Goal: Transaction & Acquisition: Purchase product/service

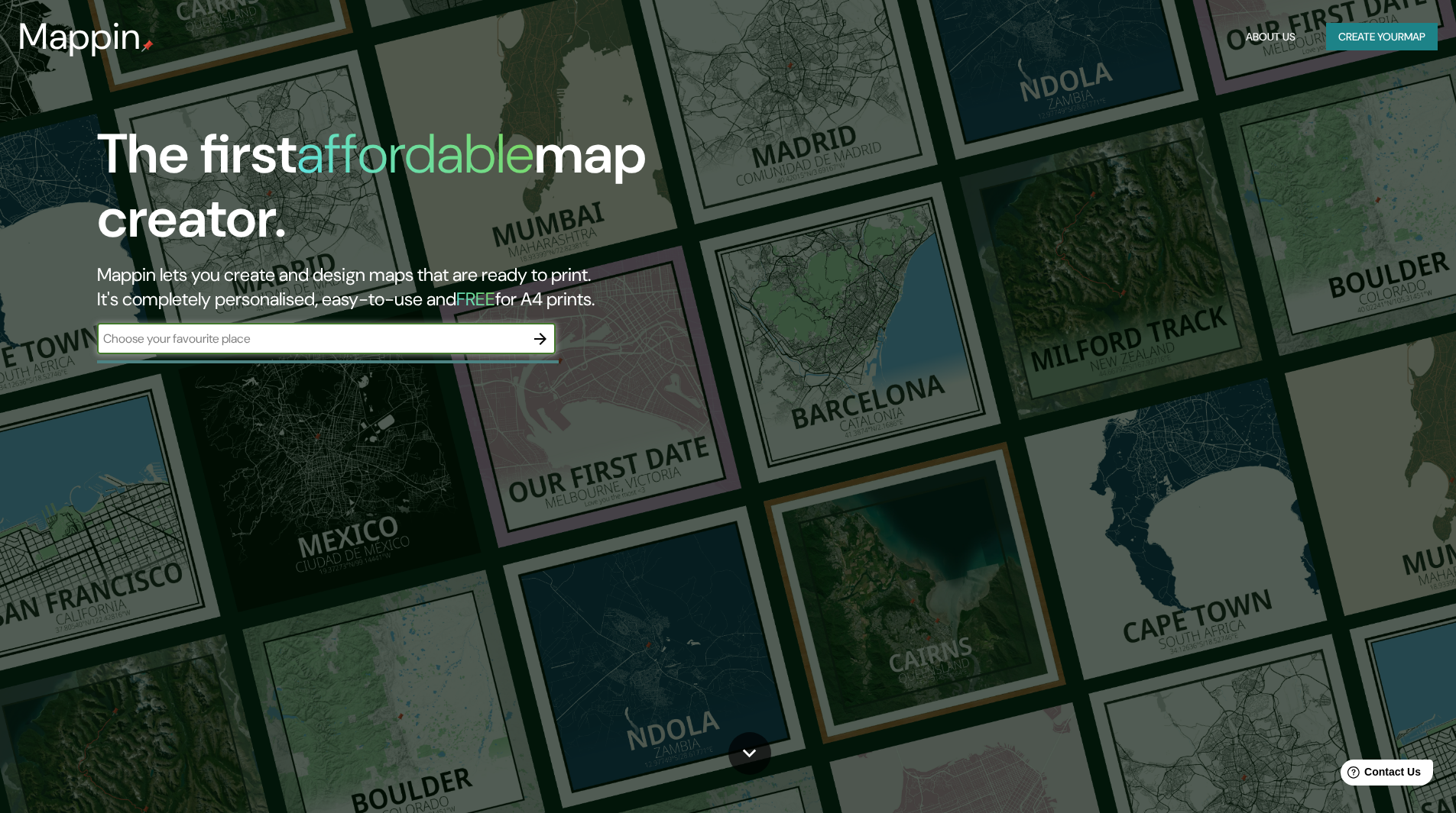
click at [411, 335] on input "text" at bounding box center [311, 339] width 428 height 18
type input "Aranjuez"
click at [544, 337] on icon "button" at bounding box center [540, 339] width 12 height 12
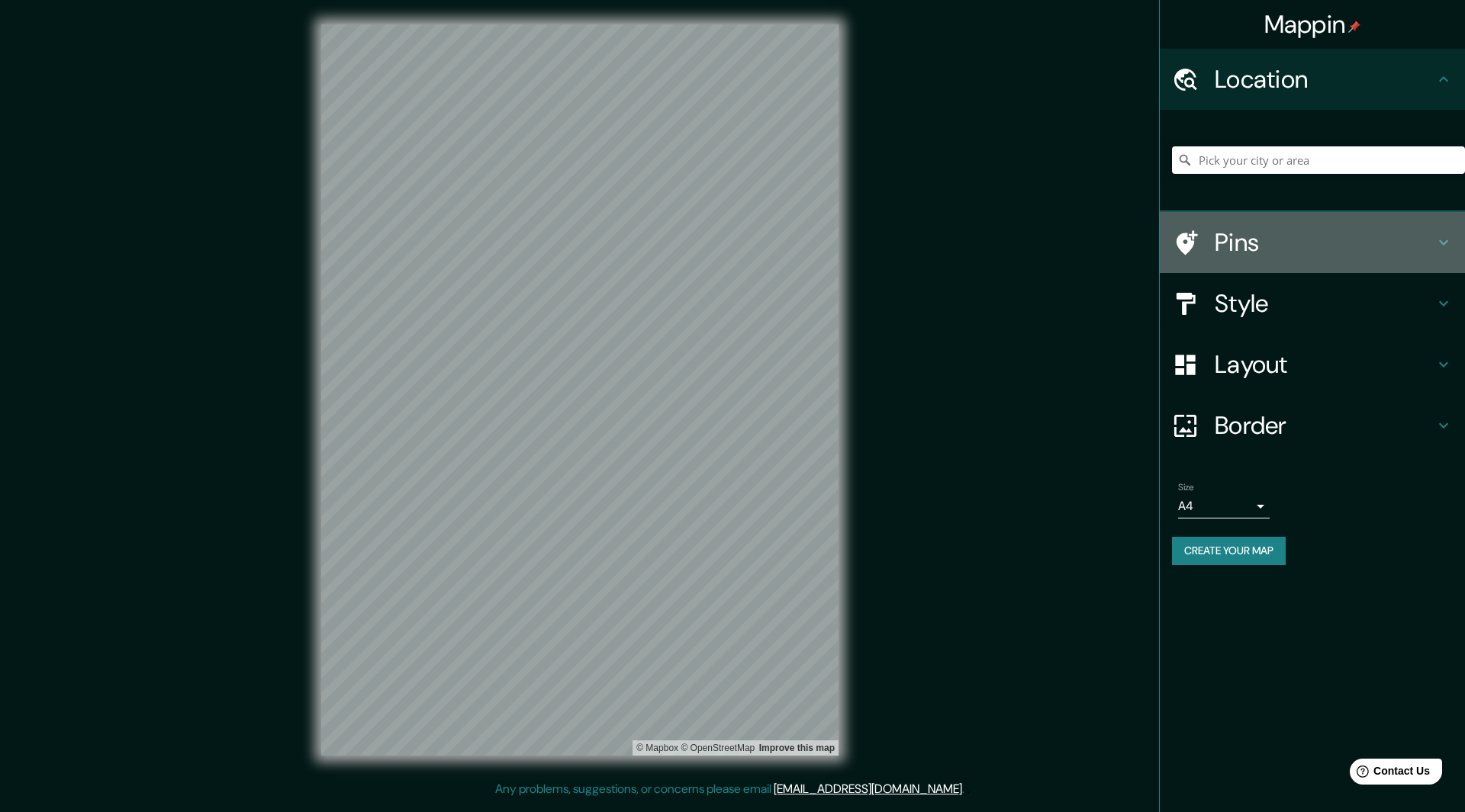
click at [1452, 248] on icon at bounding box center [1443, 242] width 19 height 19
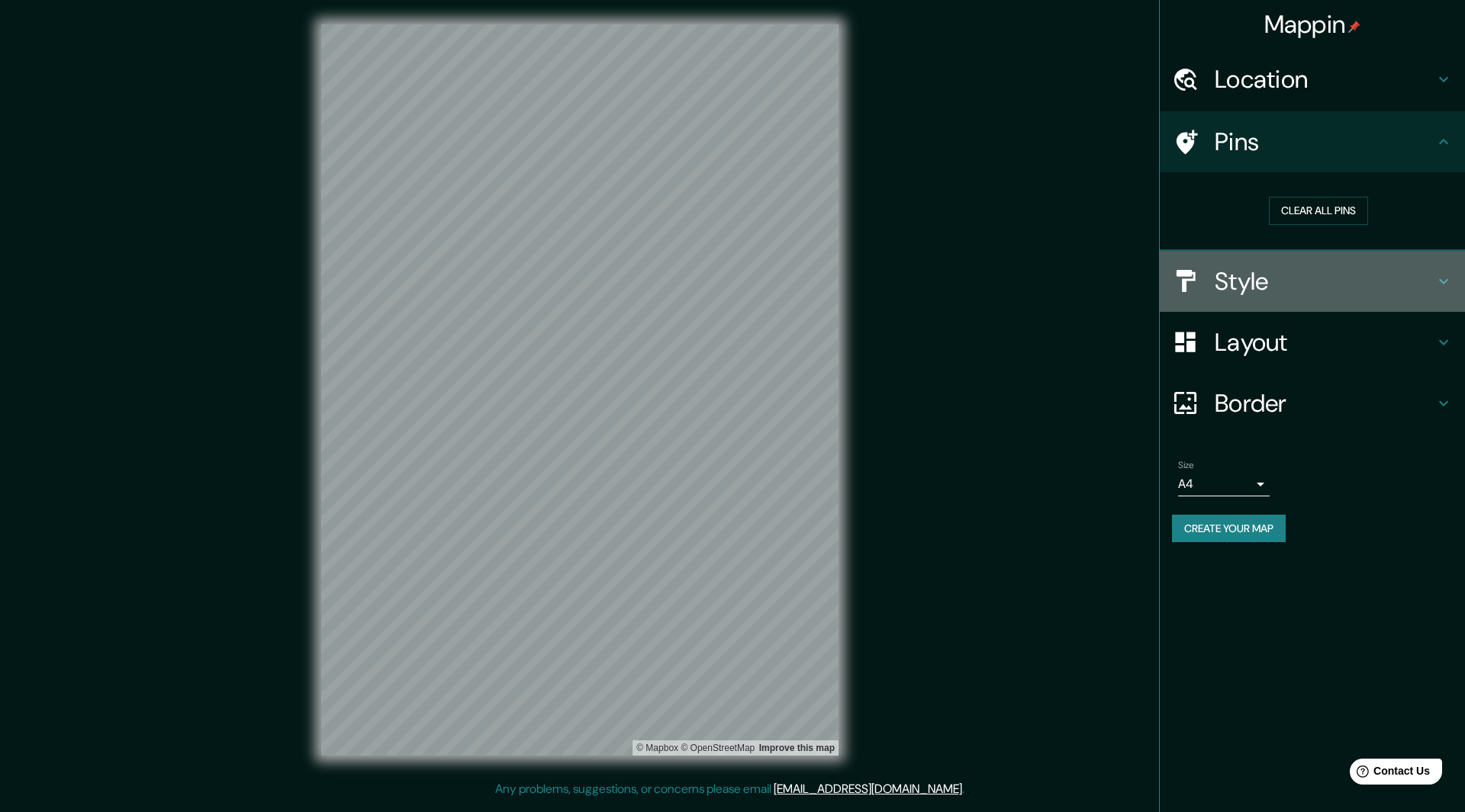
click at [1407, 280] on h4 "Style" at bounding box center [1324, 282] width 220 height 31
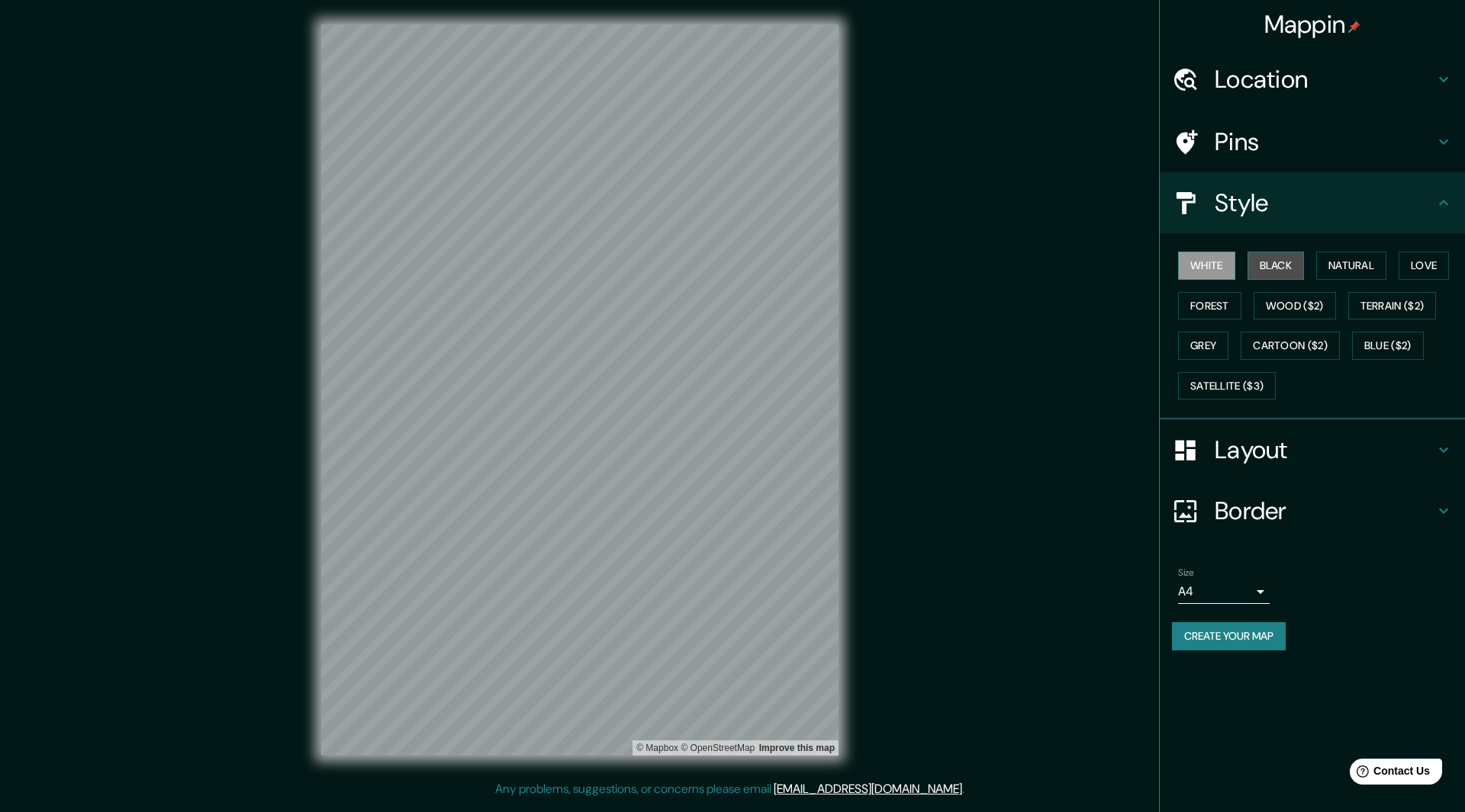
click at [1295, 269] on button "Black" at bounding box center [1276, 266] width 57 height 28
click at [1346, 259] on button "Natural" at bounding box center [1350, 266] width 70 height 28
click at [1415, 266] on button "Love" at bounding box center [1424, 266] width 50 height 28
click at [1393, 307] on button "Terrain ($2)" at bounding box center [1392, 306] width 89 height 28
click at [1314, 308] on button "Wood ($2)" at bounding box center [1294, 306] width 82 height 28
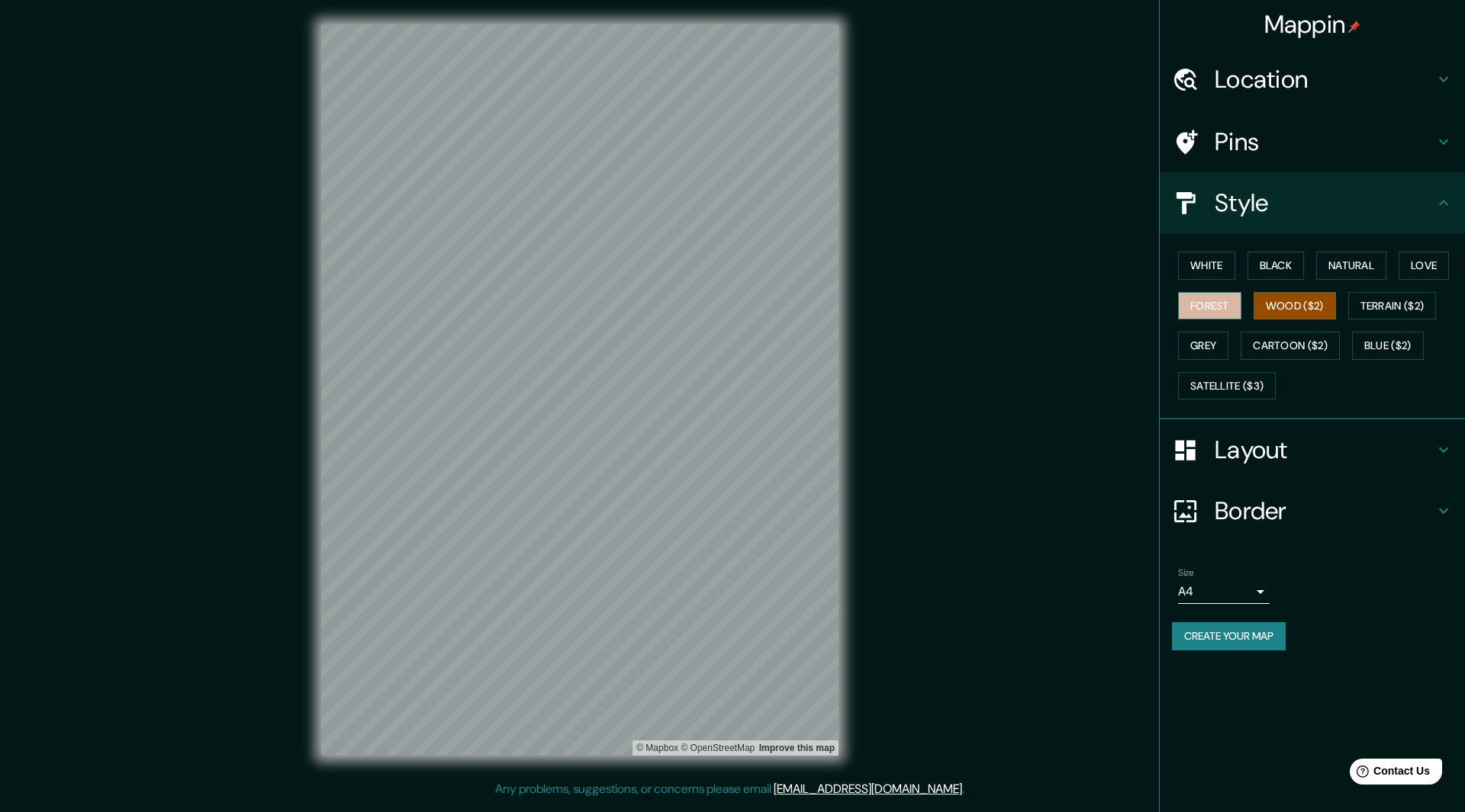
click at [1225, 308] on button "Forest" at bounding box center [1209, 306] width 63 height 28
click at [1209, 354] on button "Grey" at bounding box center [1203, 346] width 50 height 28
click at [1264, 352] on button "Cartoon ($2)" at bounding box center [1290, 346] width 99 height 28
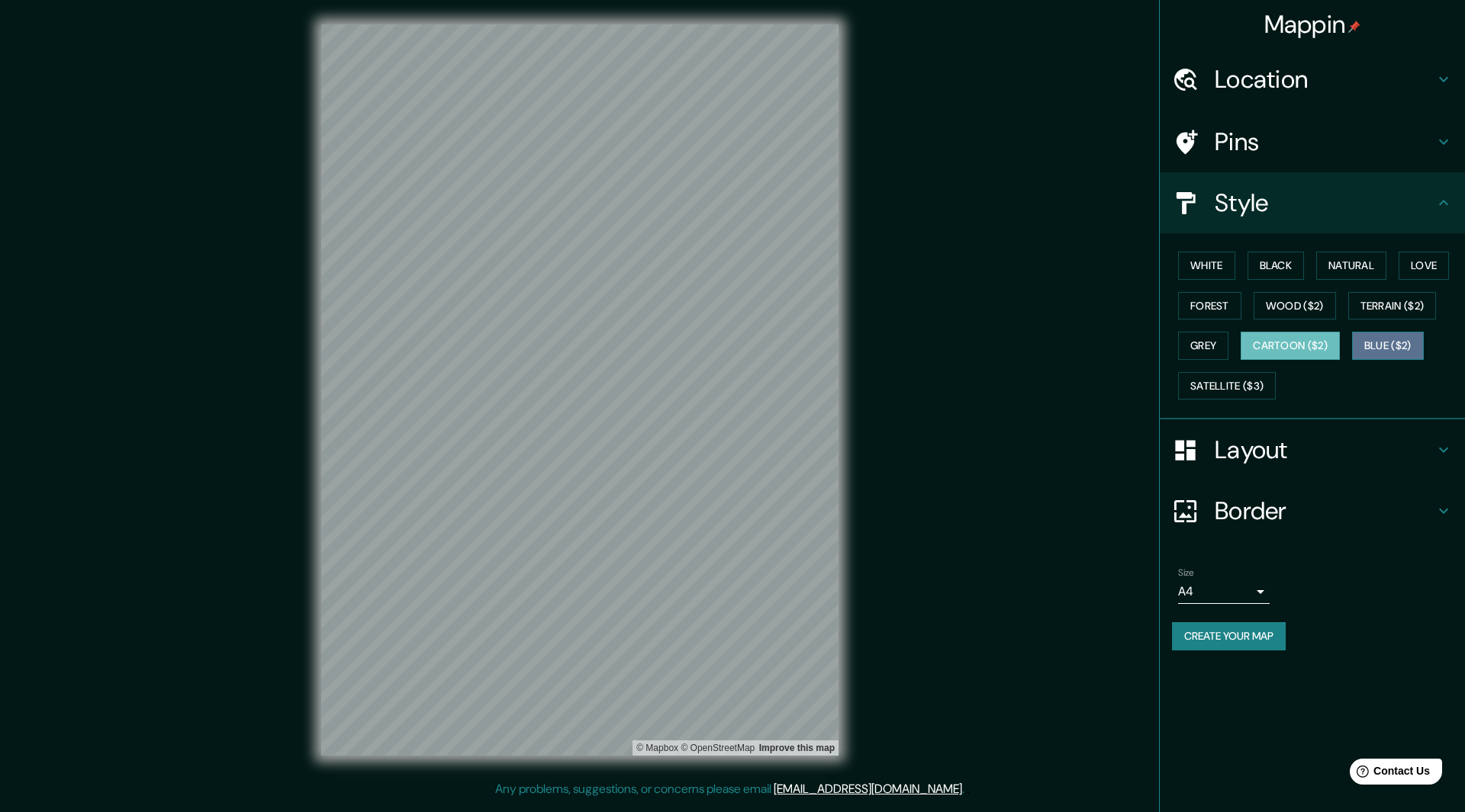
click at [1378, 344] on button "Blue ($2)" at bounding box center [1388, 346] width 71 height 28
click at [1264, 391] on button "Satellite ($3)" at bounding box center [1226, 386] width 97 height 28
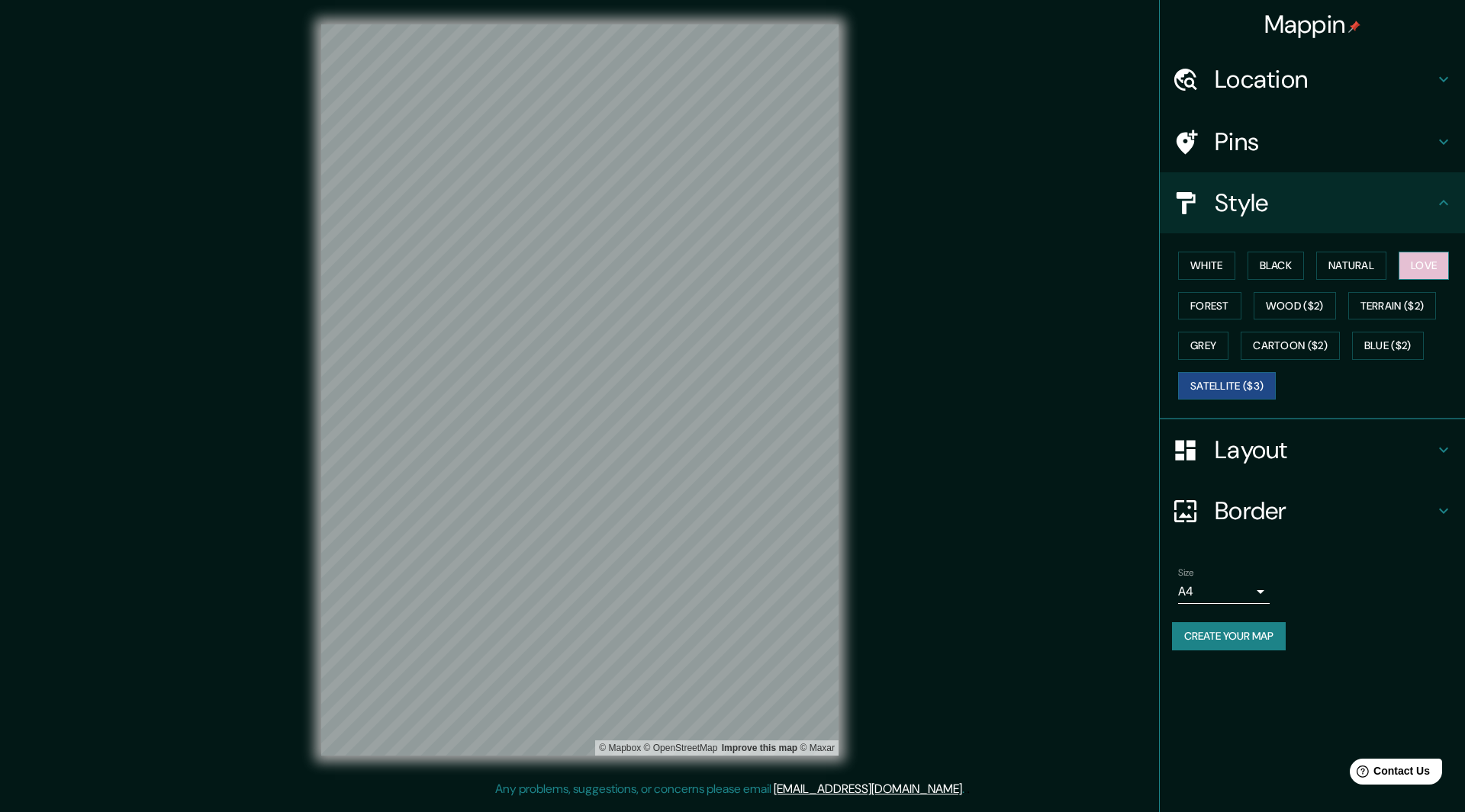
click at [1432, 273] on button "Love" at bounding box center [1424, 266] width 50 height 28
click at [1360, 259] on button "Natural" at bounding box center [1350, 266] width 70 height 28
click at [1407, 270] on button "Love" at bounding box center [1424, 266] width 50 height 28
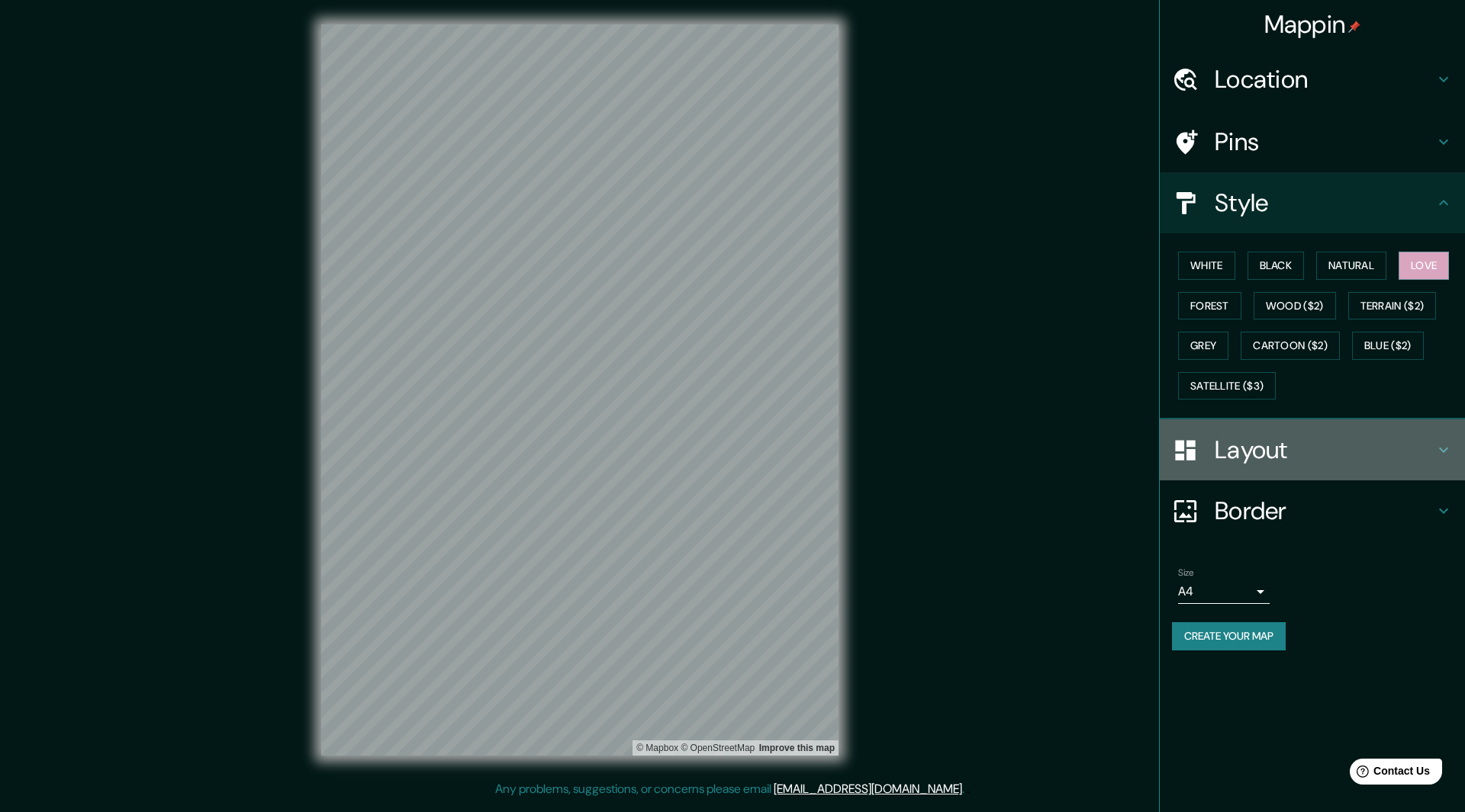
click at [1320, 451] on h4 "Layout" at bounding box center [1324, 450] width 220 height 31
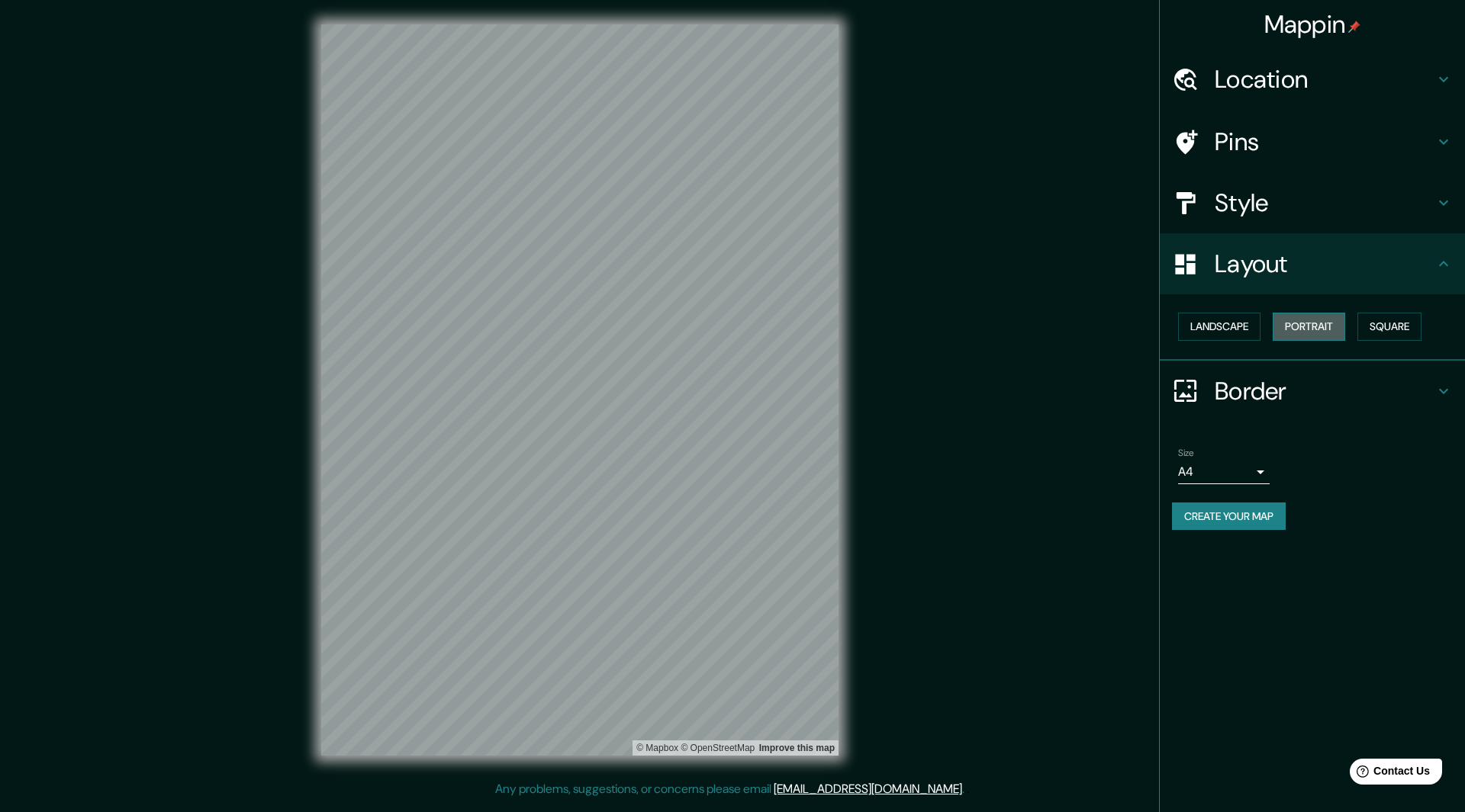
click at [1333, 333] on button "Portrait" at bounding box center [1308, 326] width 72 height 28
click at [1230, 333] on button "Landscape" at bounding box center [1218, 326] width 82 height 28
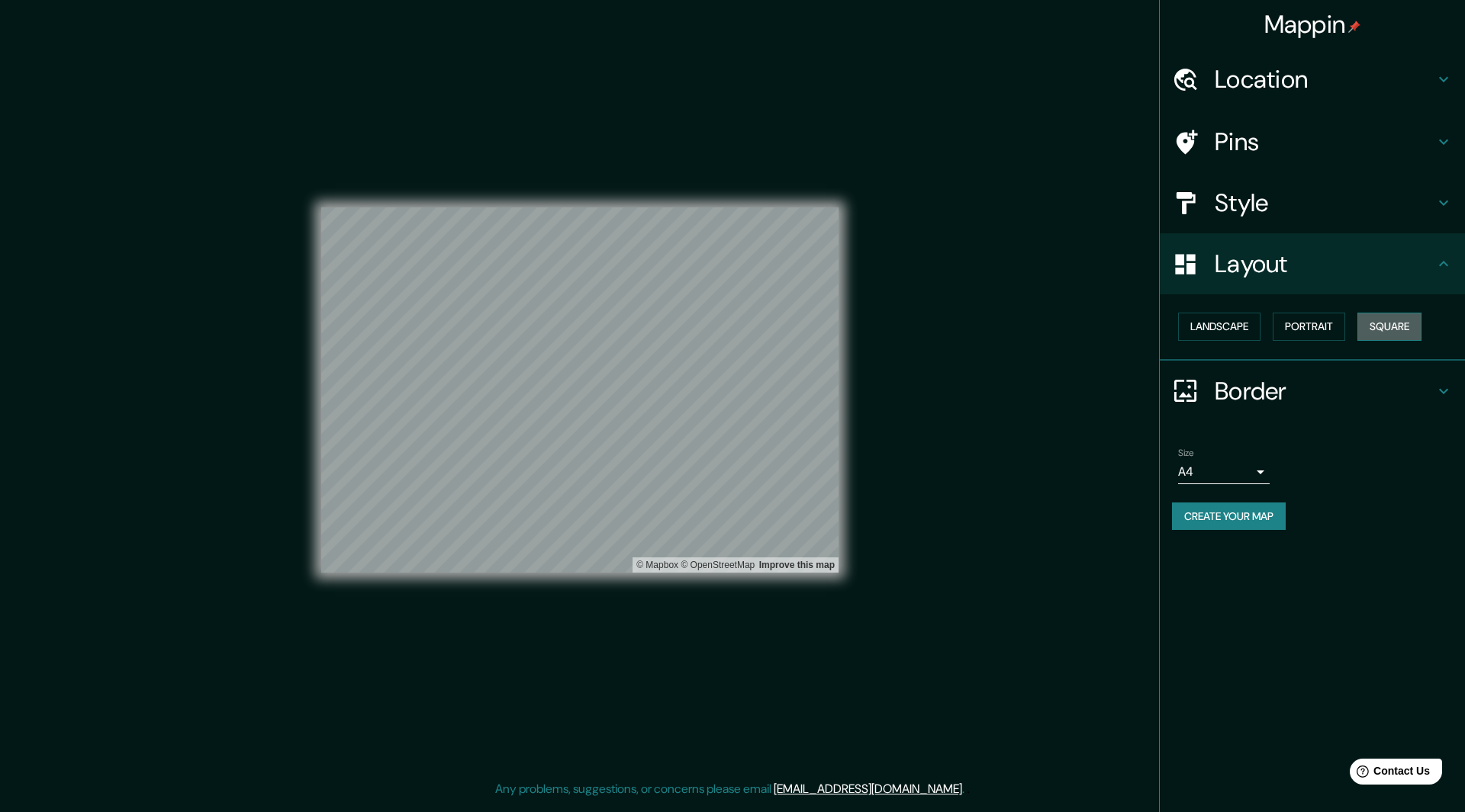
click at [1385, 330] on button "Square" at bounding box center [1389, 326] width 64 height 28
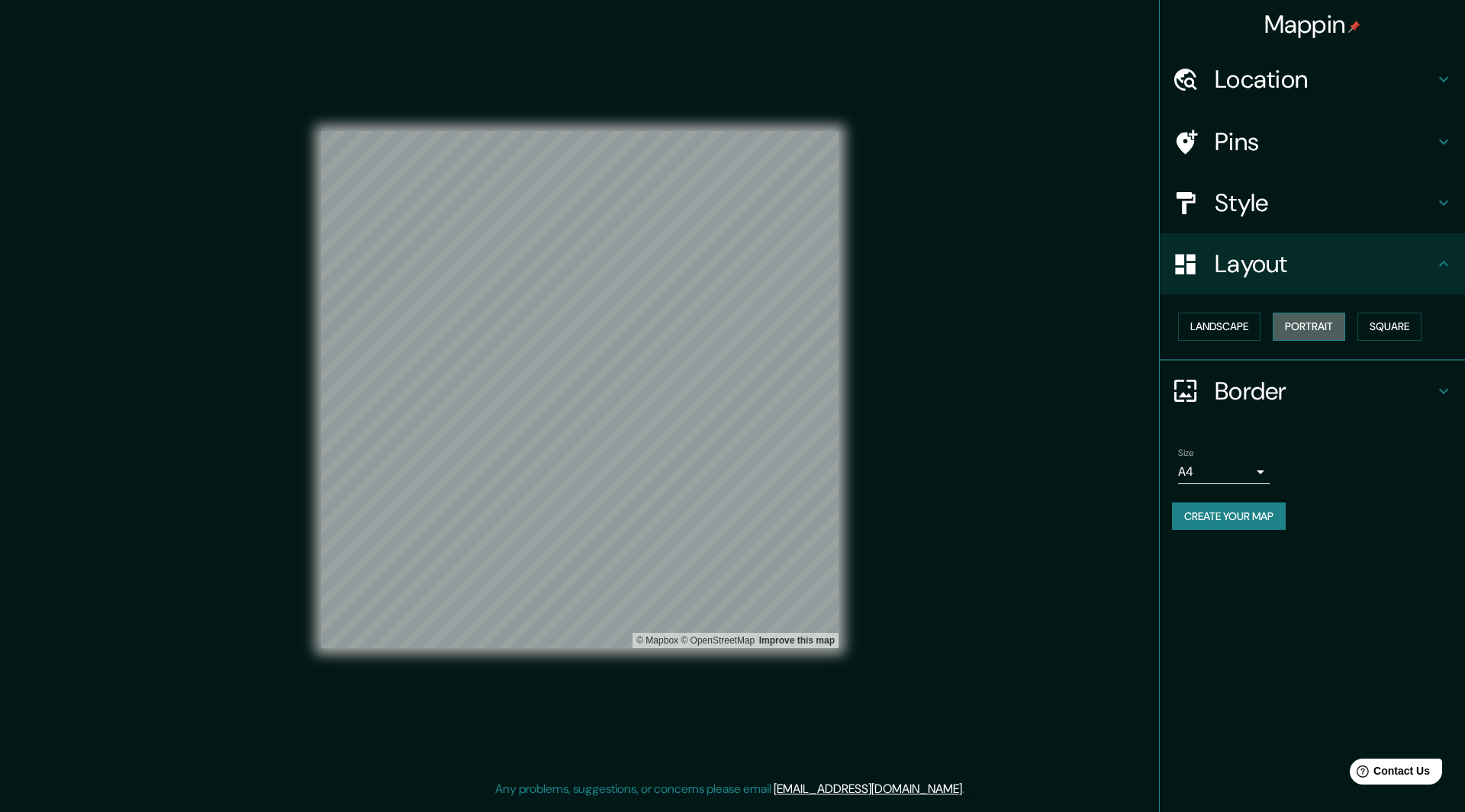
click at [1341, 334] on button "Portrait" at bounding box center [1308, 326] width 72 height 28
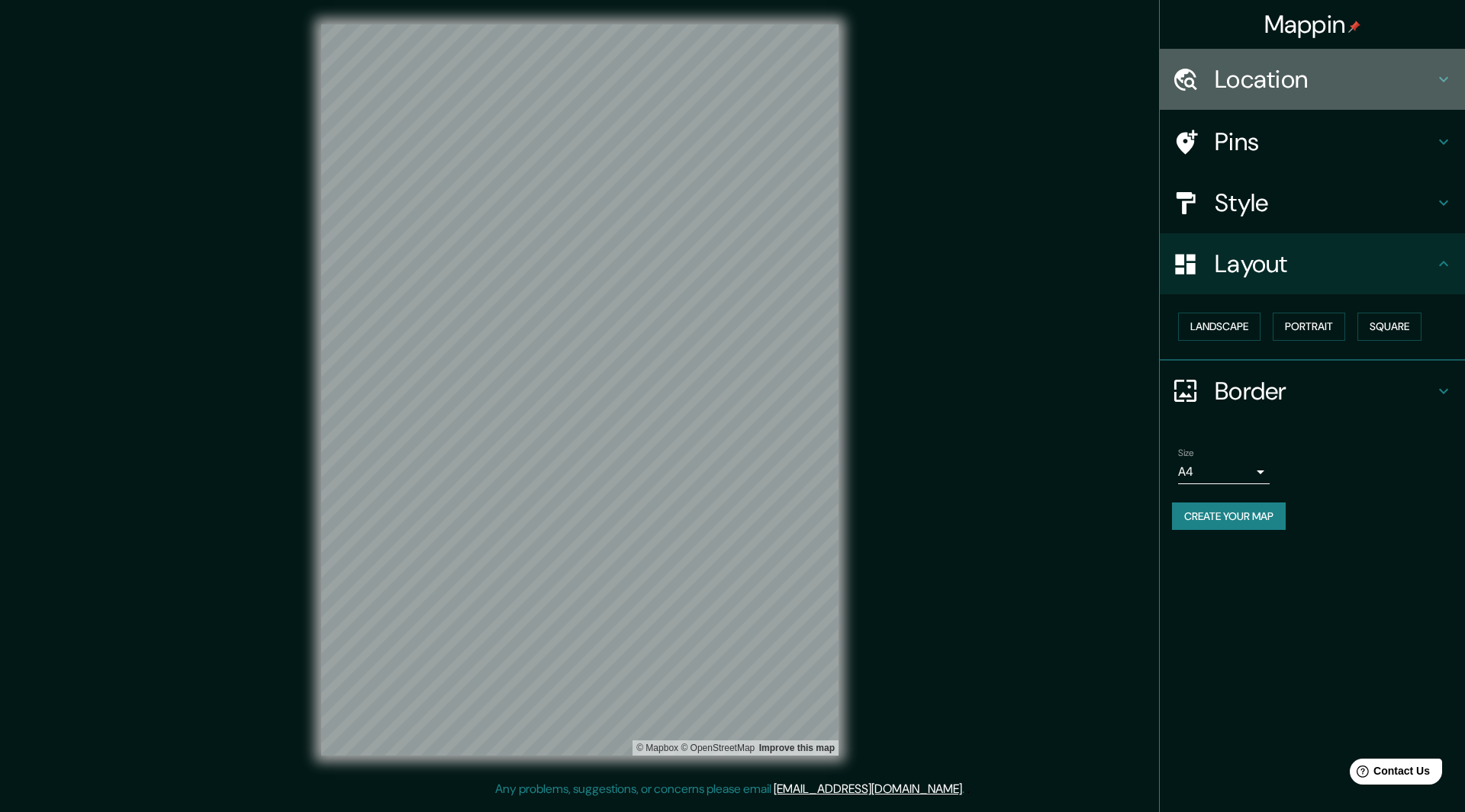
click at [1303, 79] on h4 "Location" at bounding box center [1324, 80] width 220 height 31
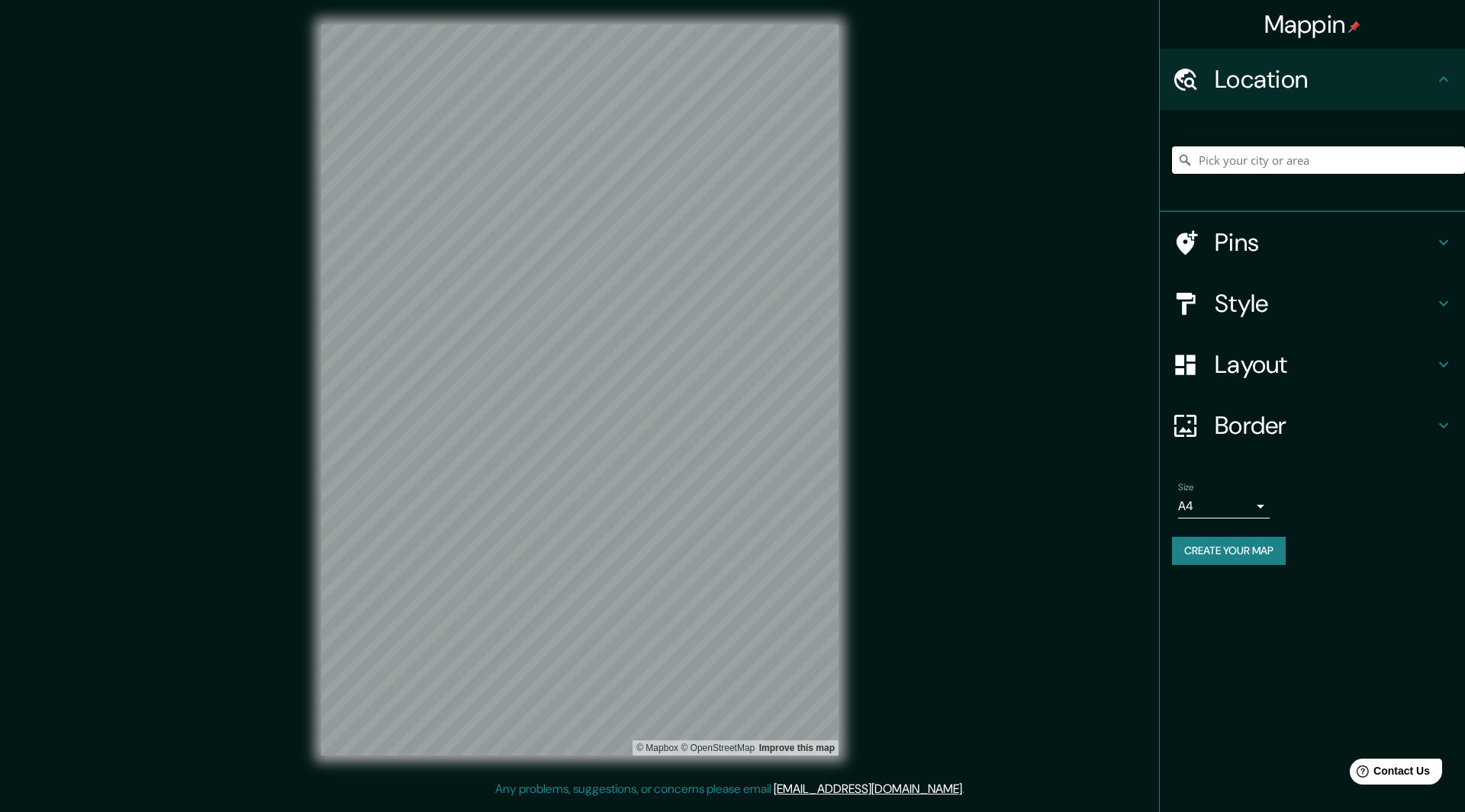
click at [1264, 166] on input "Pick your city or area" at bounding box center [1318, 160] width 293 height 28
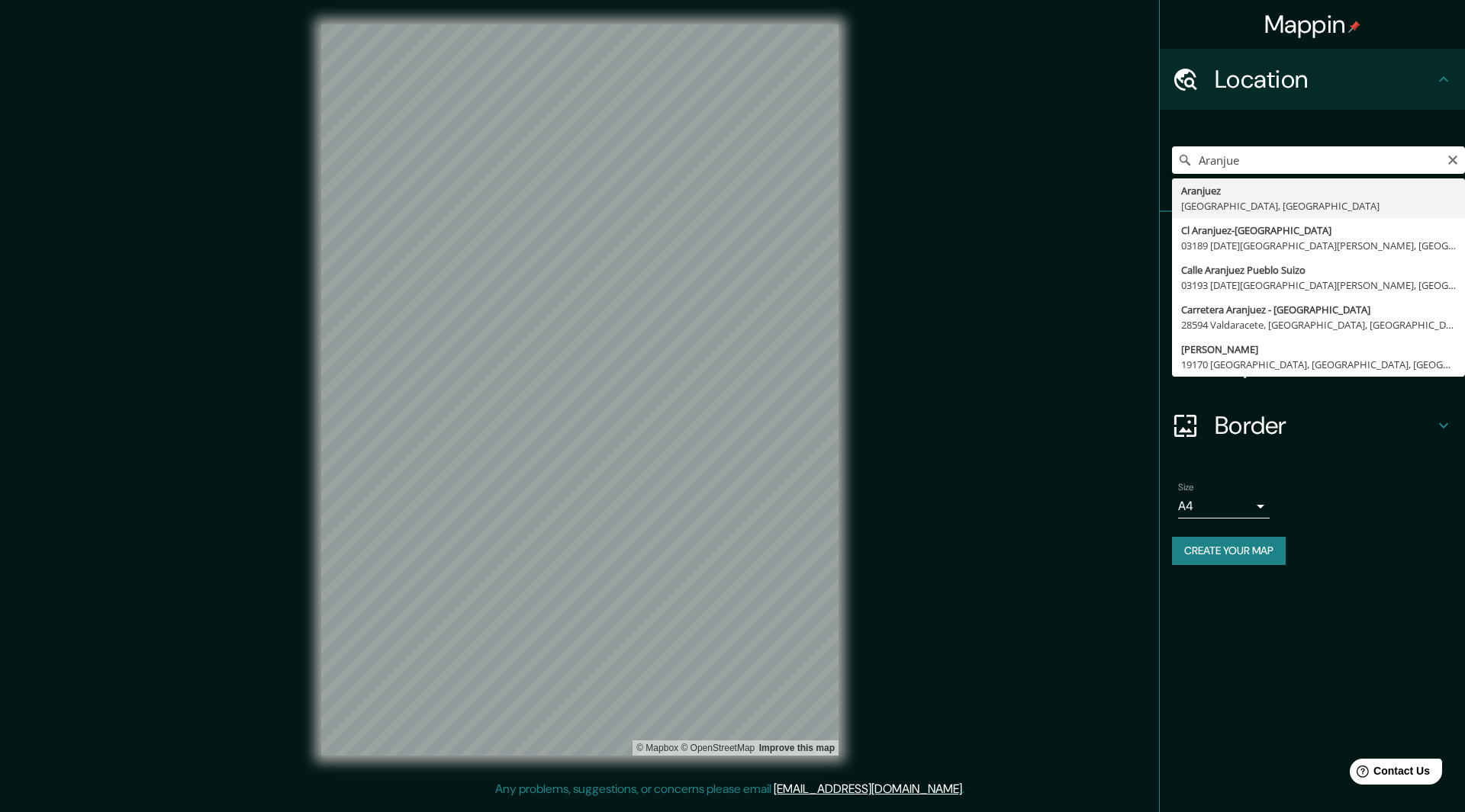
type input "[GEOGRAPHIC_DATA], [GEOGRAPHIC_DATA], [GEOGRAPHIC_DATA]"
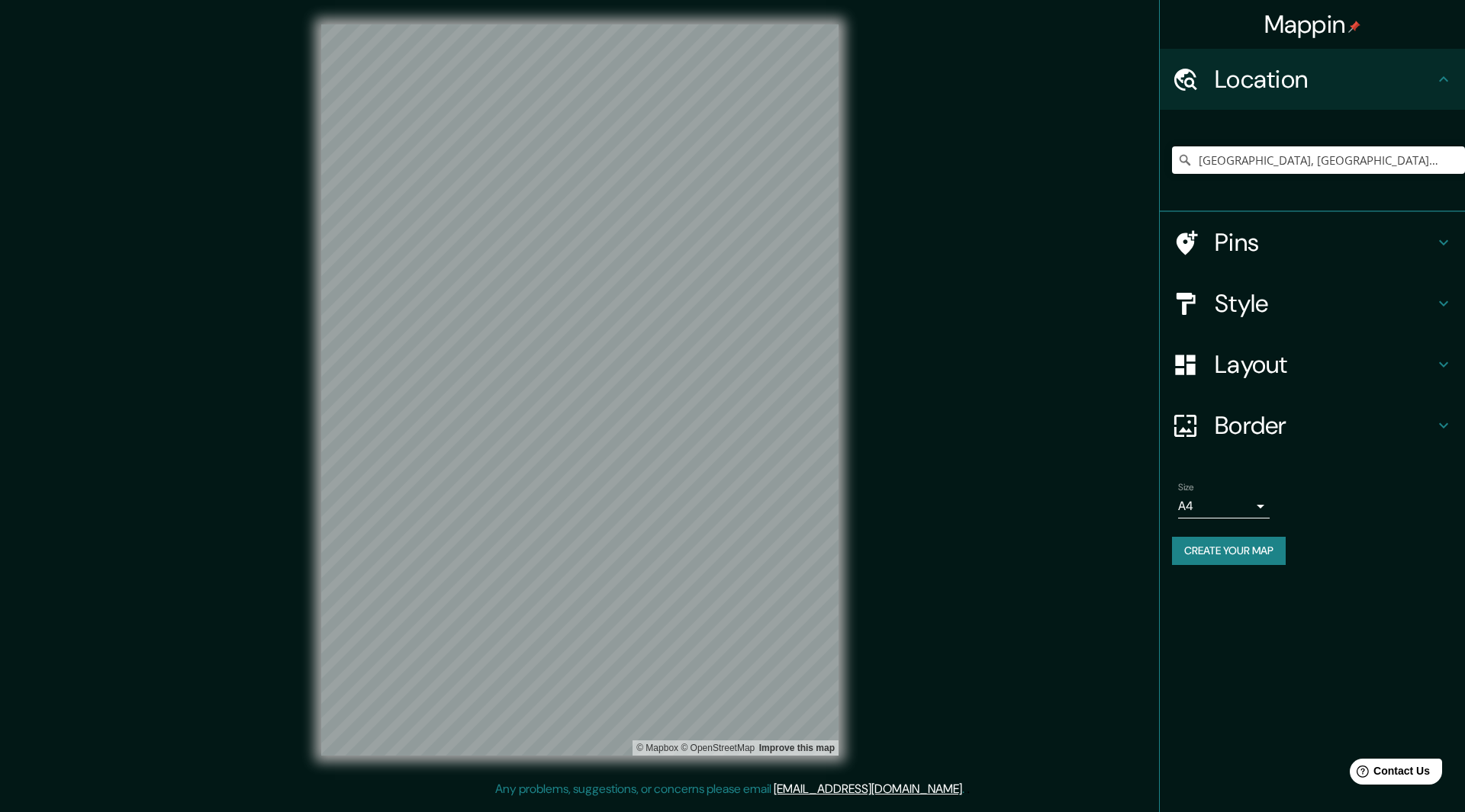
click at [927, 247] on div "Mappin Location [GEOGRAPHIC_DATA], [GEOGRAPHIC_DATA], [GEOGRAPHIC_DATA] Pins St…" at bounding box center [732, 402] width 1465 height 805
click at [903, 435] on div "Mappin Location [GEOGRAPHIC_DATA], [GEOGRAPHIC_DATA], [GEOGRAPHIC_DATA] Pins St…" at bounding box center [732, 402] width 1465 height 805
click at [910, 467] on div "Mappin Location [GEOGRAPHIC_DATA], [GEOGRAPHIC_DATA], [GEOGRAPHIC_DATA] Pins St…" at bounding box center [732, 402] width 1465 height 805
